Goal: Task Accomplishment & Management: Use online tool/utility

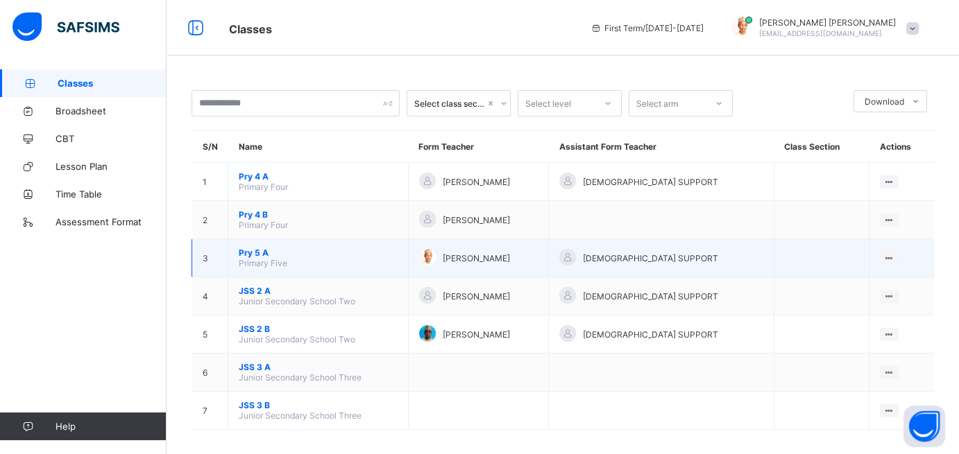
click at [265, 253] on span "Pry 5 A" at bounding box center [318, 253] width 159 height 10
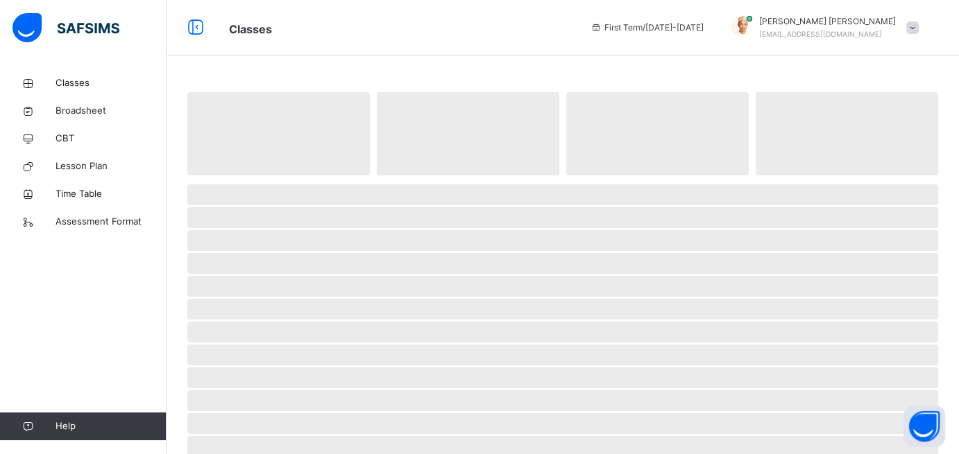
click at [265, 253] on span "‌" at bounding box center [562, 263] width 751 height 21
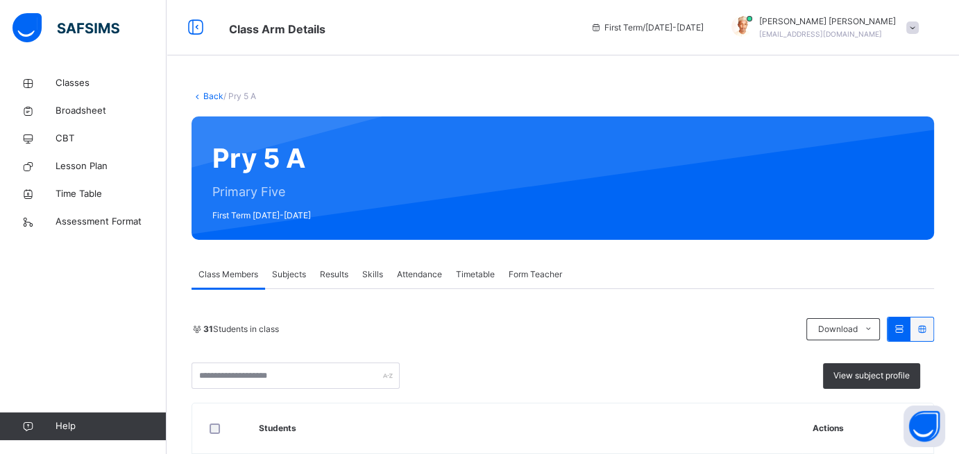
click at [425, 274] on span "Attendance" at bounding box center [419, 274] width 45 height 12
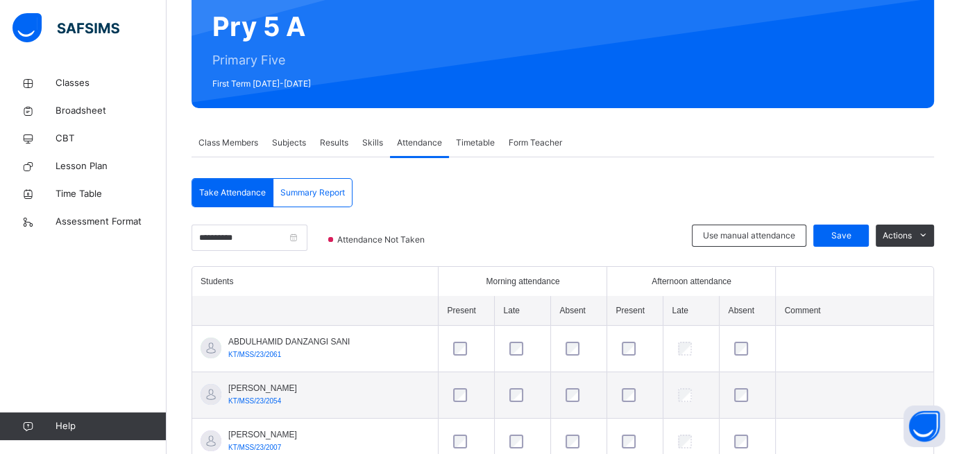
scroll to position [134, 0]
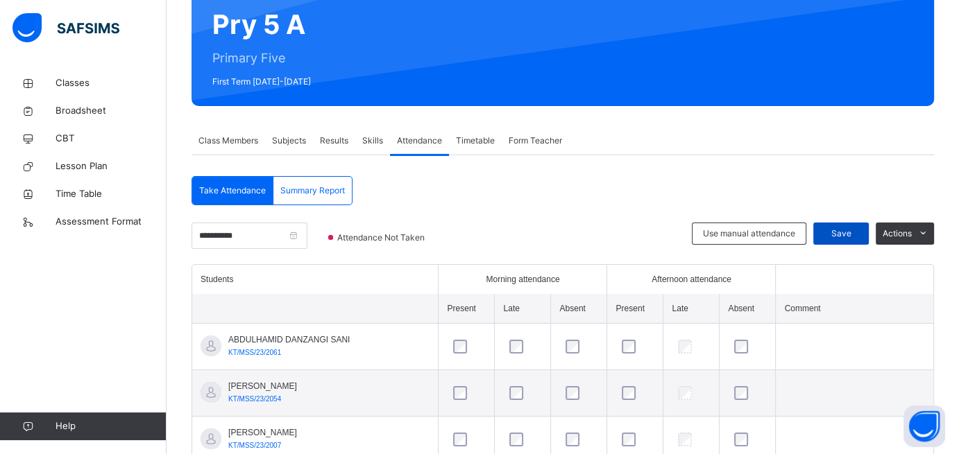
click at [849, 234] on span "Save" at bounding box center [840, 234] width 35 height 12
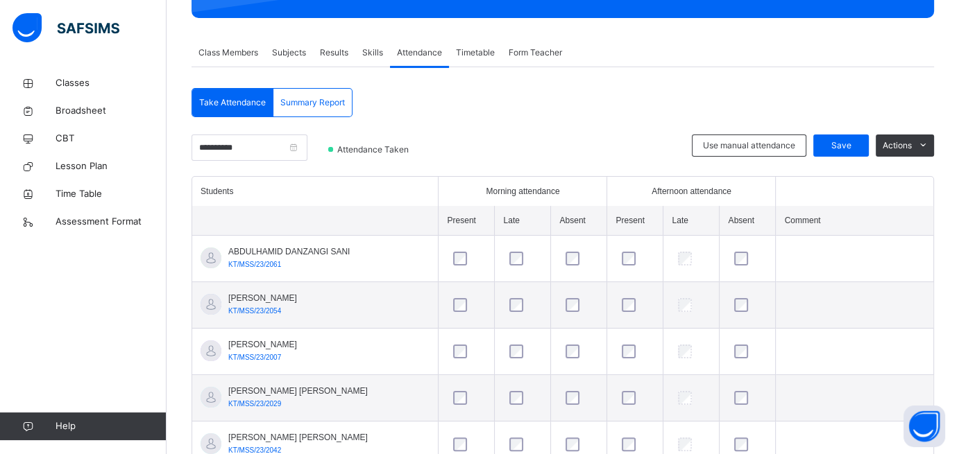
scroll to position [231, 0]
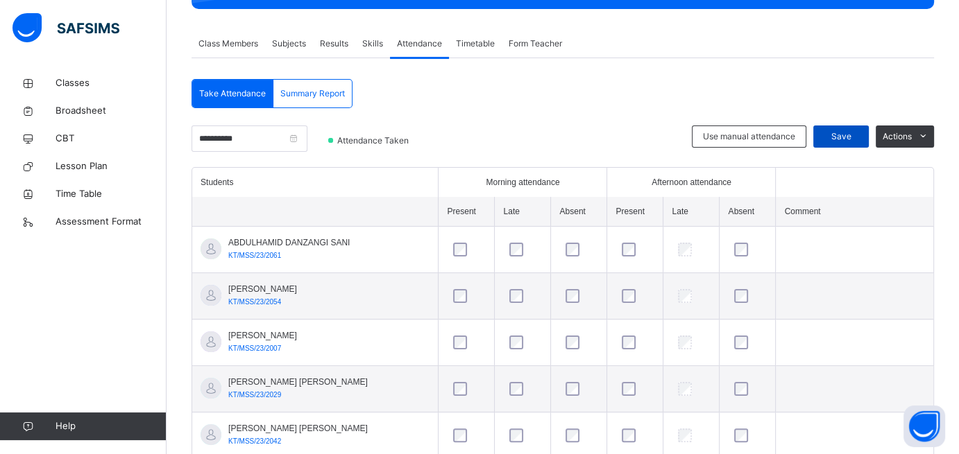
click at [846, 135] on span "Save" at bounding box center [840, 136] width 35 height 12
click at [847, 132] on span "Save" at bounding box center [840, 136] width 35 height 12
click at [63, 81] on span "Classes" at bounding box center [110, 83] width 111 height 14
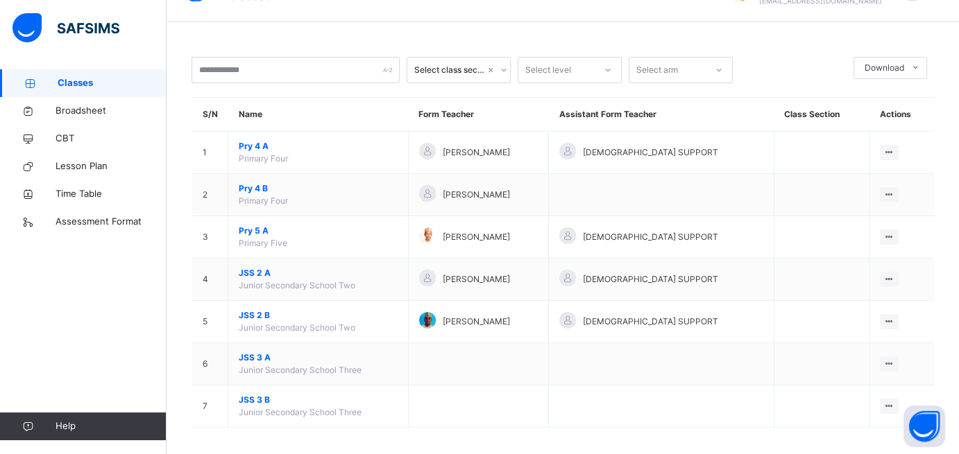
scroll to position [40, 0]
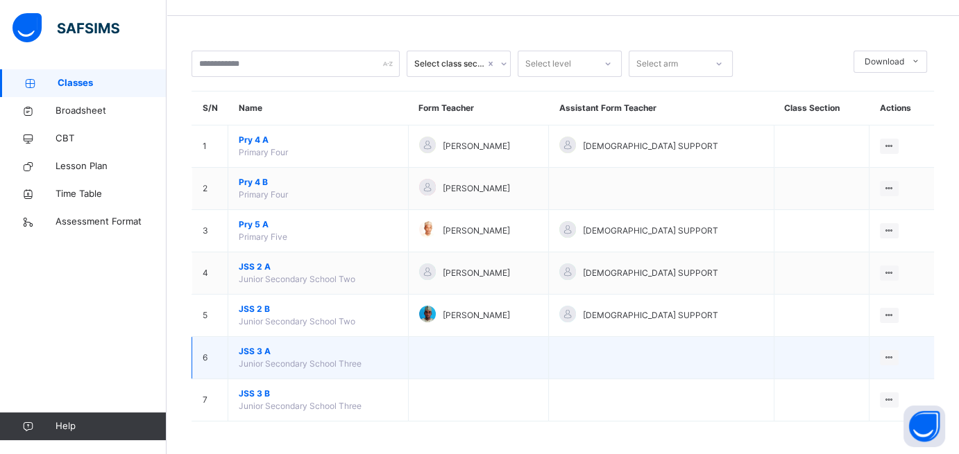
click at [246, 350] on span "JSS 3 A" at bounding box center [318, 351] width 159 height 12
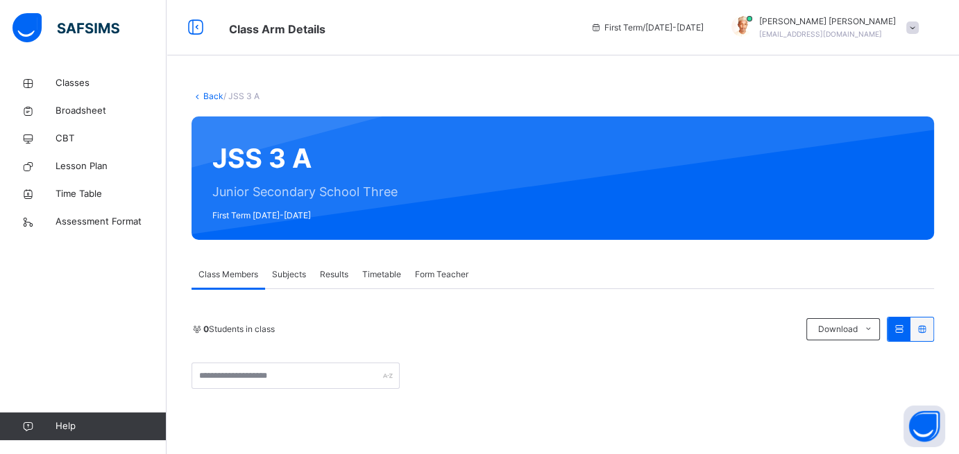
click at [290, 275] on span "Subjects" at bounding box center [289, 274] width 34 height 12
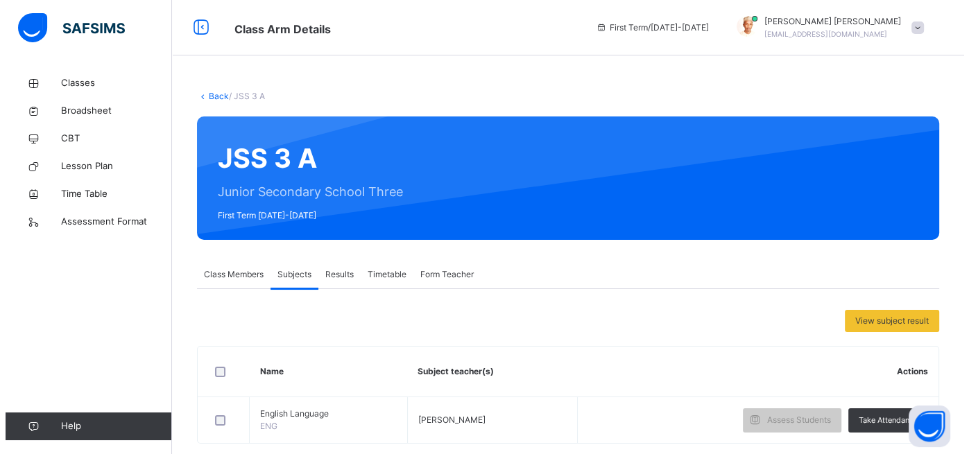
scroll to position [23, 0]
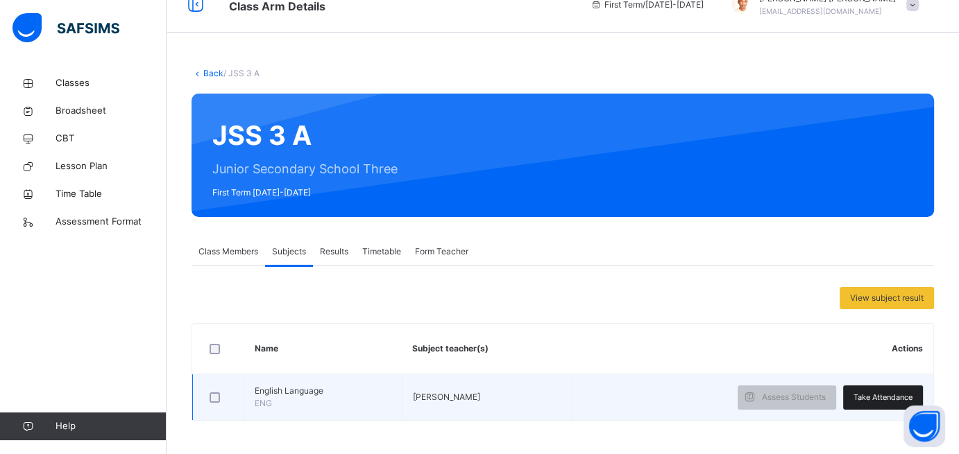
click at [878, 393] on span "Take Attendance" at bounding box center [882, 398] width 59 height 12
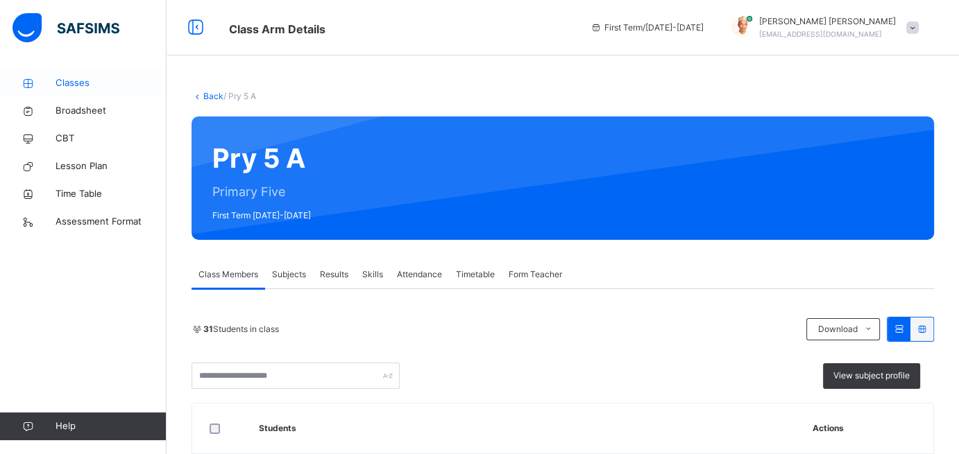
click at [72, 79] on span "Classes" at bounding box center [110, 83] width 111 height 14
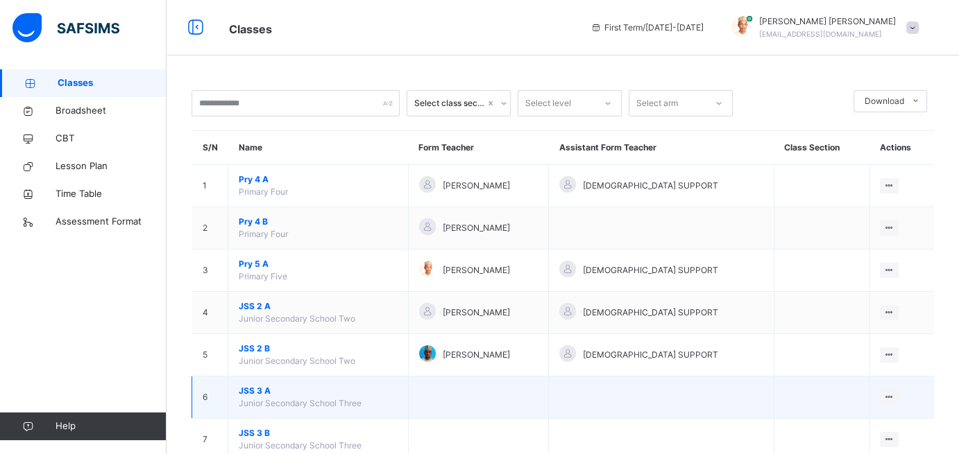
click at [260, 398] on span "Junior Secondary School Three" at bounding box center [300, 403] width 123 height 10
click at [409, 400] on td "JSS 3 A Junior Secondary School Three" at bounding box center [318, 398] width 180 height 42
click at [388, 395] on td "JSS 3 A Junior Secondary School Three" at bounding box center [318, 398] width 180 height 42
click at [242, 386] on span "JSS 3 A" at bounding box center [318, 391] width 159 height 12
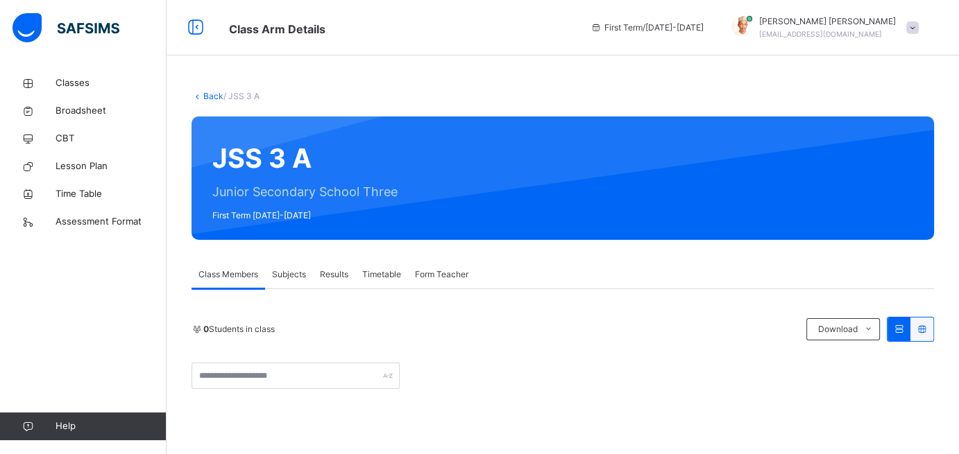
click at [293, 271] on span "Subjects" at bounding box center [289, 274] width 34 height 12
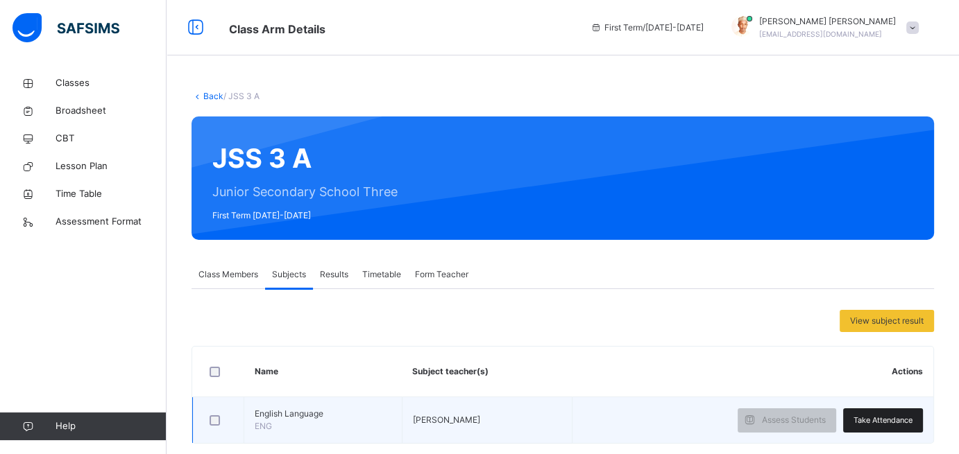
click at [904, 415] on span "Take Attendance" at bounding box center [882, 421] width 59 height 12
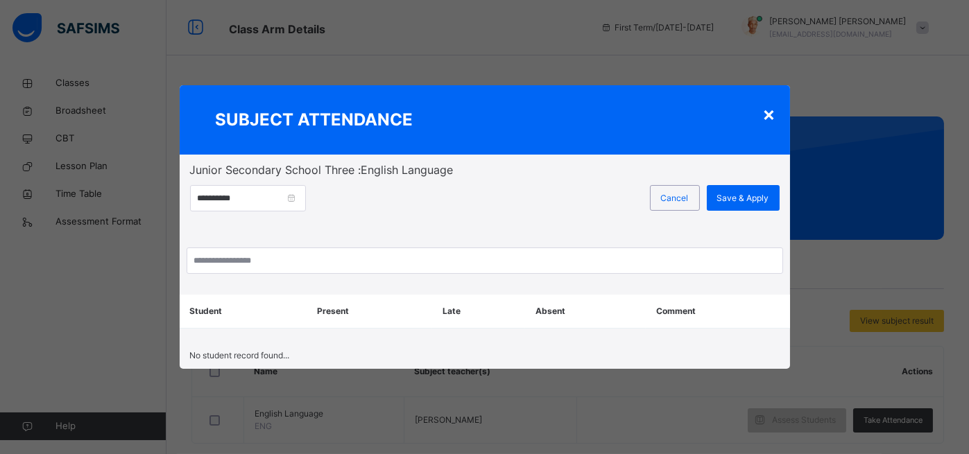
click at [769, 116] on div "×" at bounding box center [769, 113] width 13 height 29
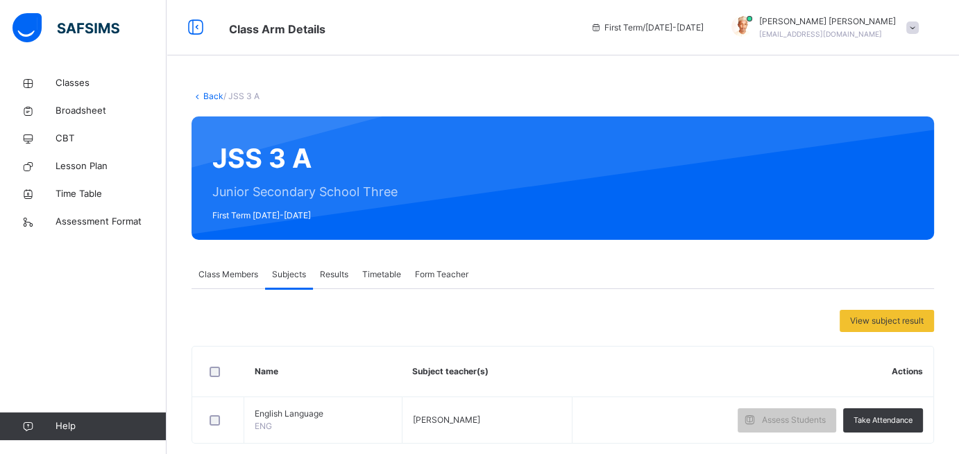
scroll to position [23, 0]
